Goal: Transaction & Acquisition: Subscribe to service/newsletter

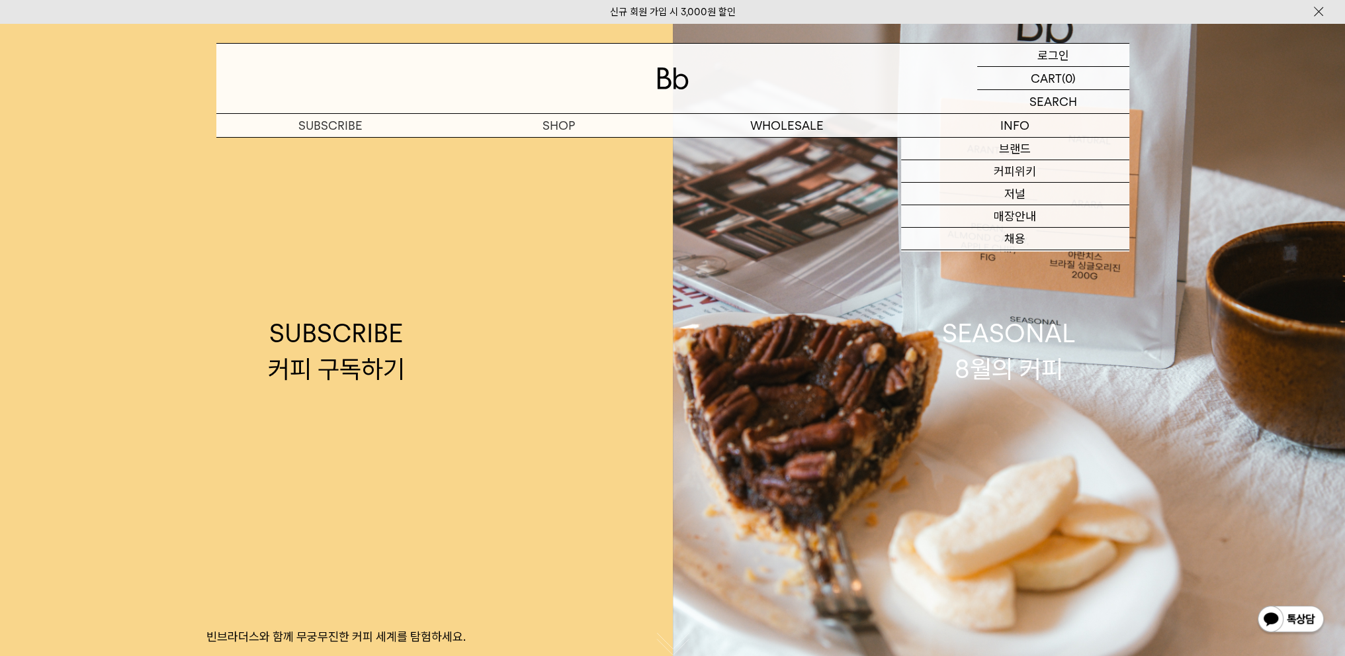
click at [1071, 55] on div "LOGIN 로그인" at bounding box center [1053, 55] width 152 height 22
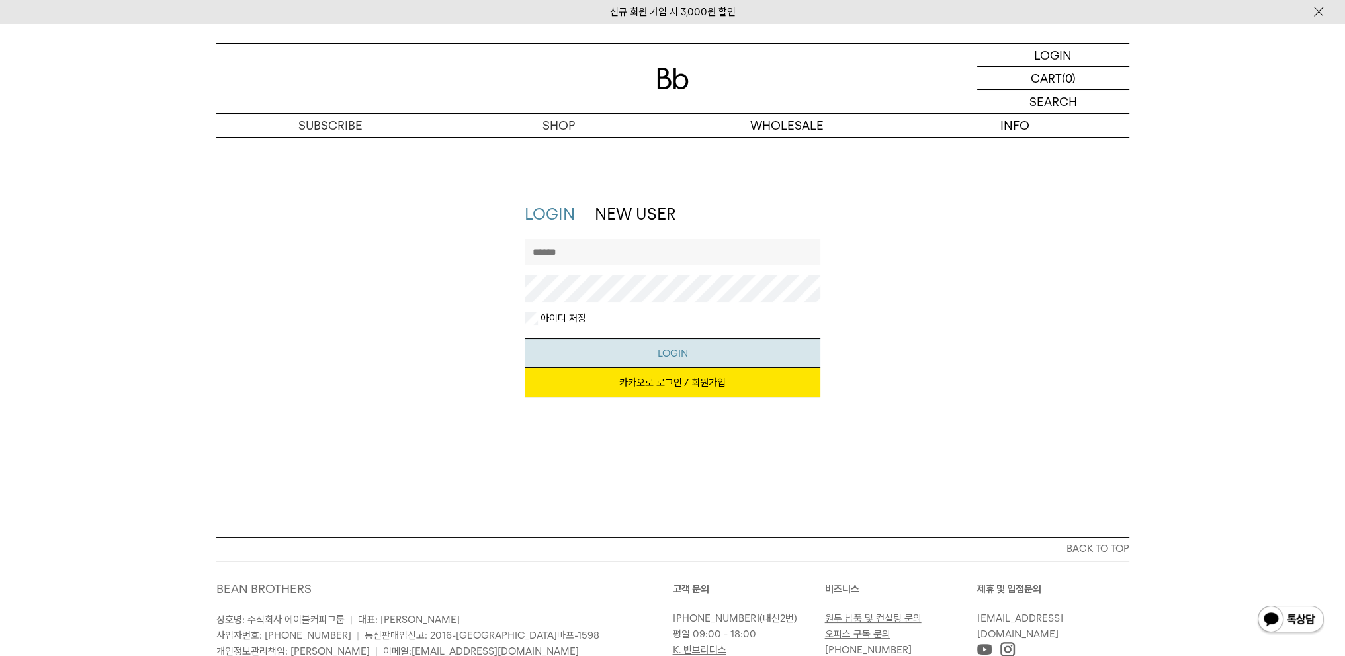
click at [678, 363] on button "LOGIN" at bounding box center [673, 353] width 296 height 30
click at [679, 381] on link "카카오로 로그인 / 회원가입" at bounding box center [673, 382] width 296 height 29
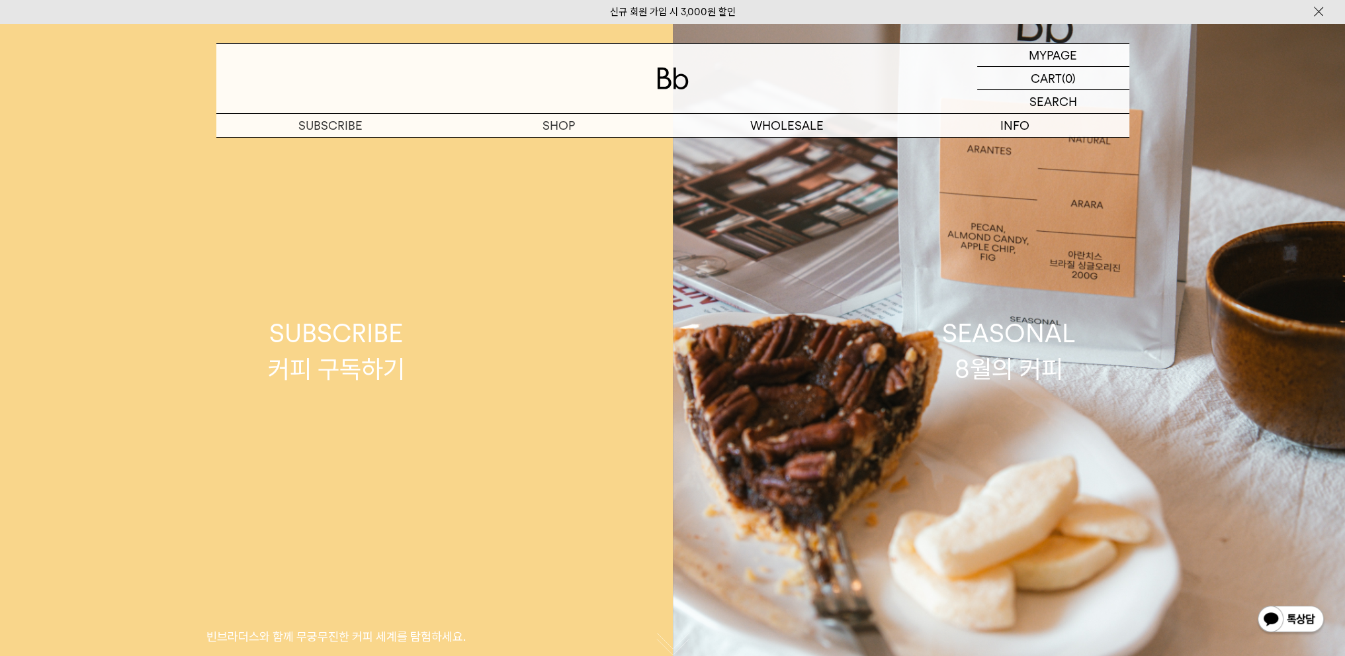
click at [319, 360] on div "SUBSCRIBE 커피 구독하기" at bounding box center [336, 351] width 137 height 70
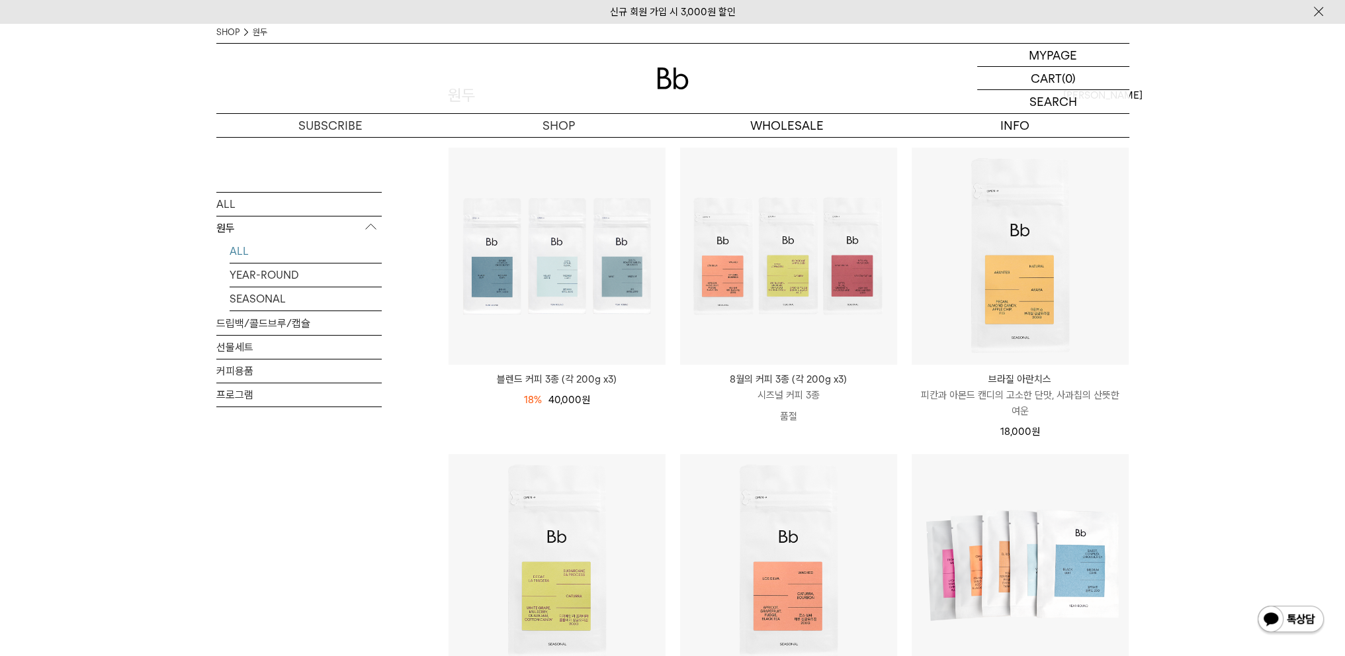
scroll to position [132, 0]
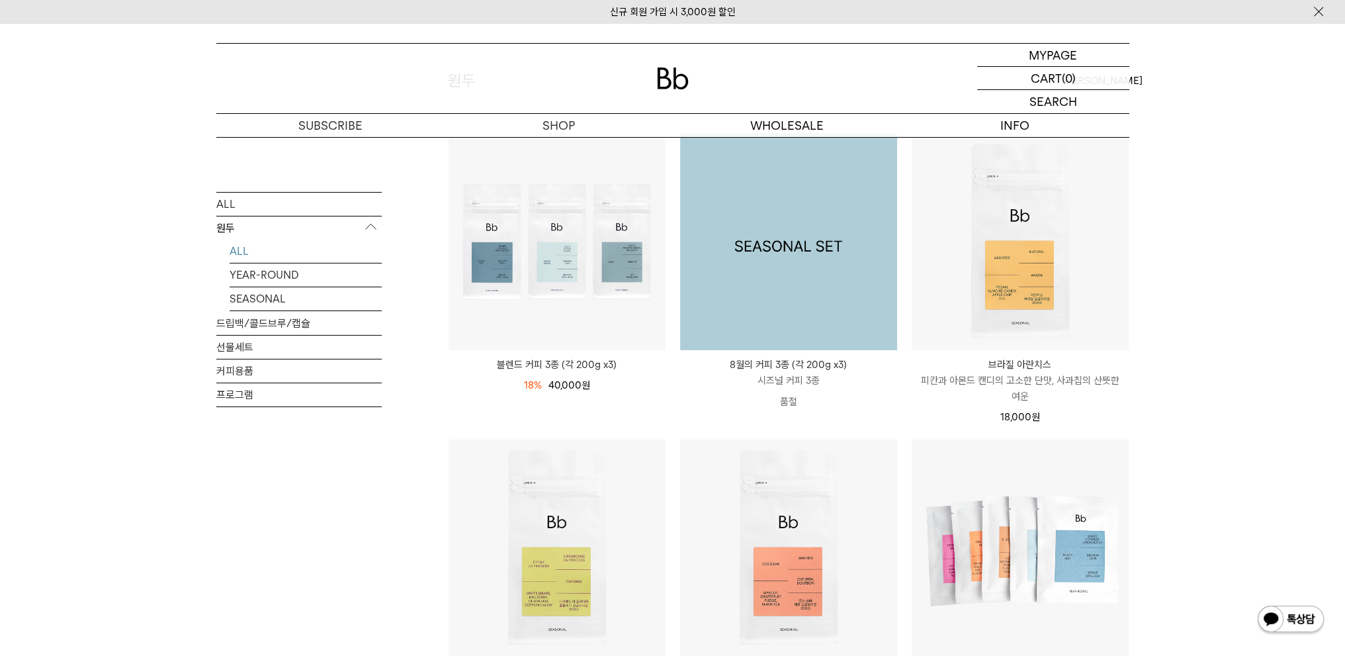
click at [788, 252] on img at bounding box center [788, 241] width 217 height 217
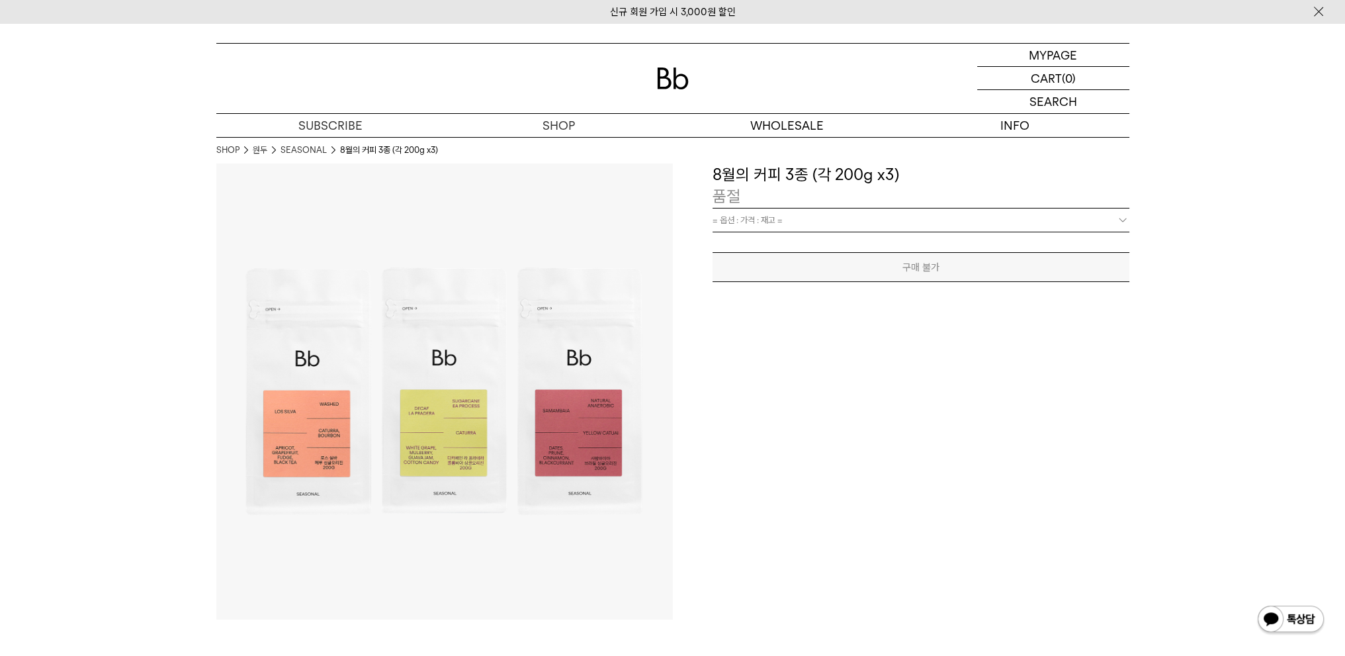
click at [877, 215] on link "= 옵션 : 가격 : 재고 =" at bounding box center [921, 219] width 417 height 23
click at [339, 127] on p "구독" at bounding box center [330, 125] width 228 height 23
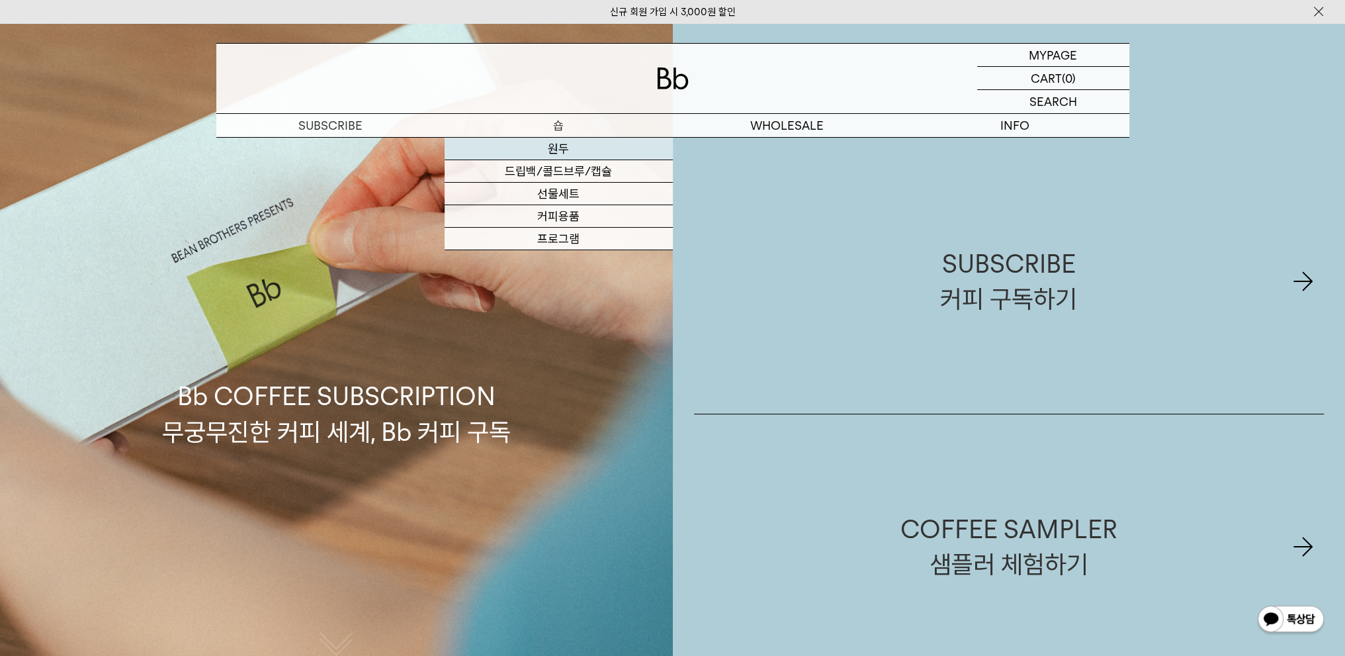
click at [565, 142] on link "원두" at bounding box center [559, 149] width 228 height 22
